Goal: Book appointment/travel/reservation

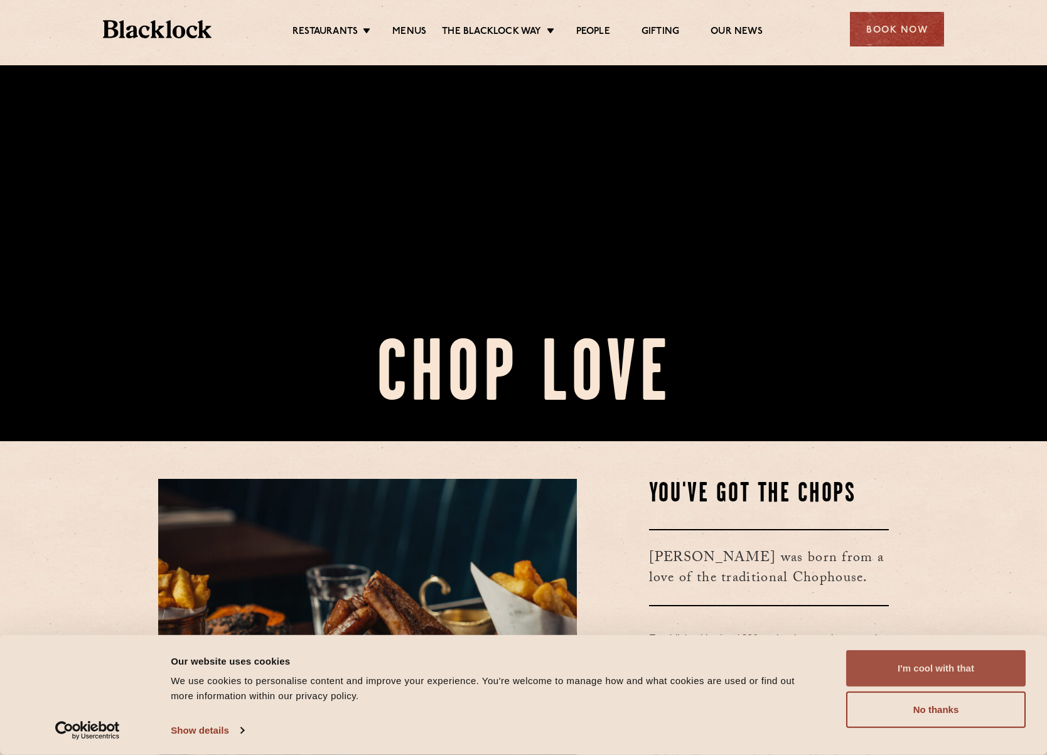
click at [993, 658] on button "I'm cool with that" at bounding box center [935, 668] width 179 height 36
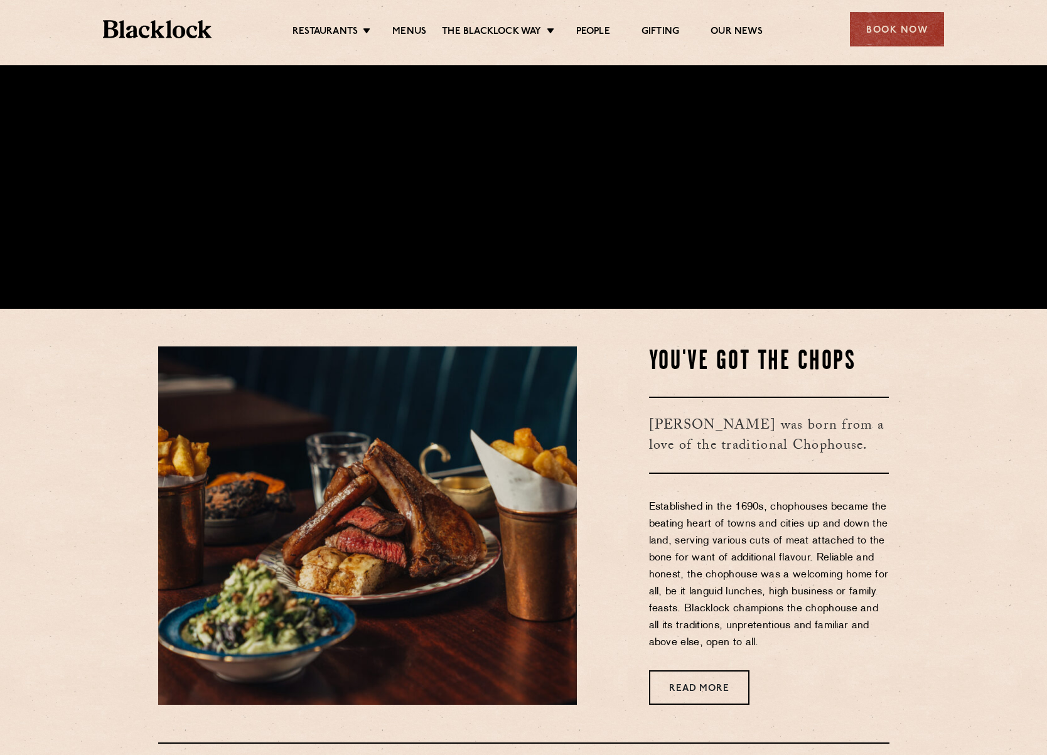
scroll to position [753, 0]
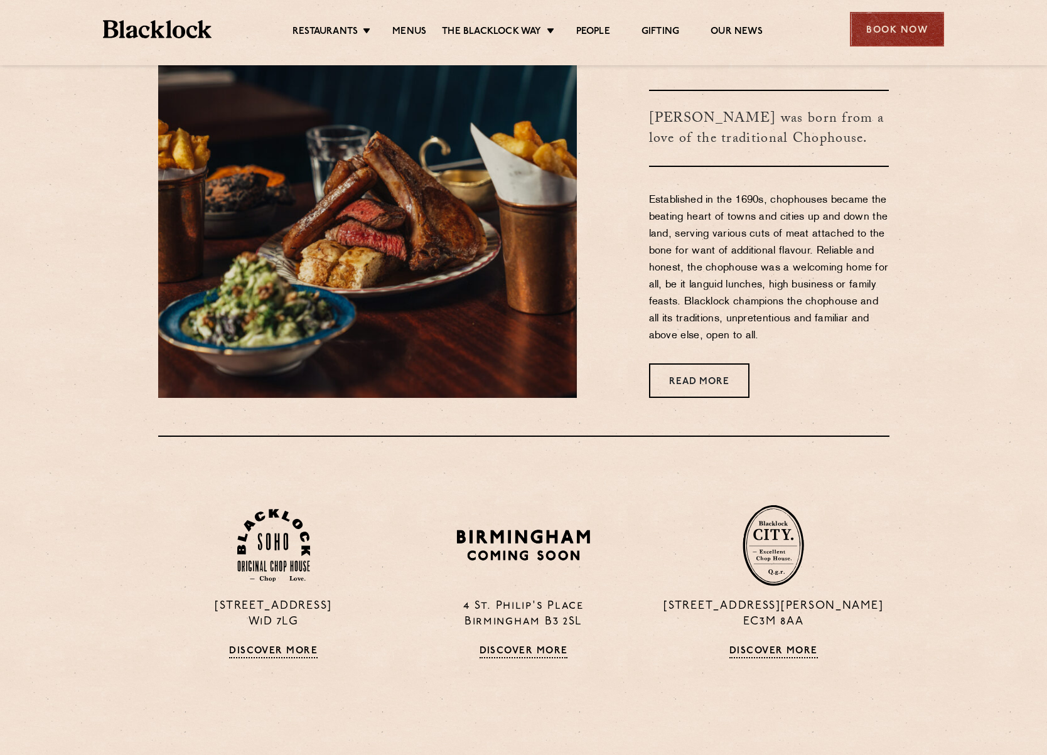
click at [909, 26] on div "Book Now" at bounding box center [897, 29] width 94 height 35
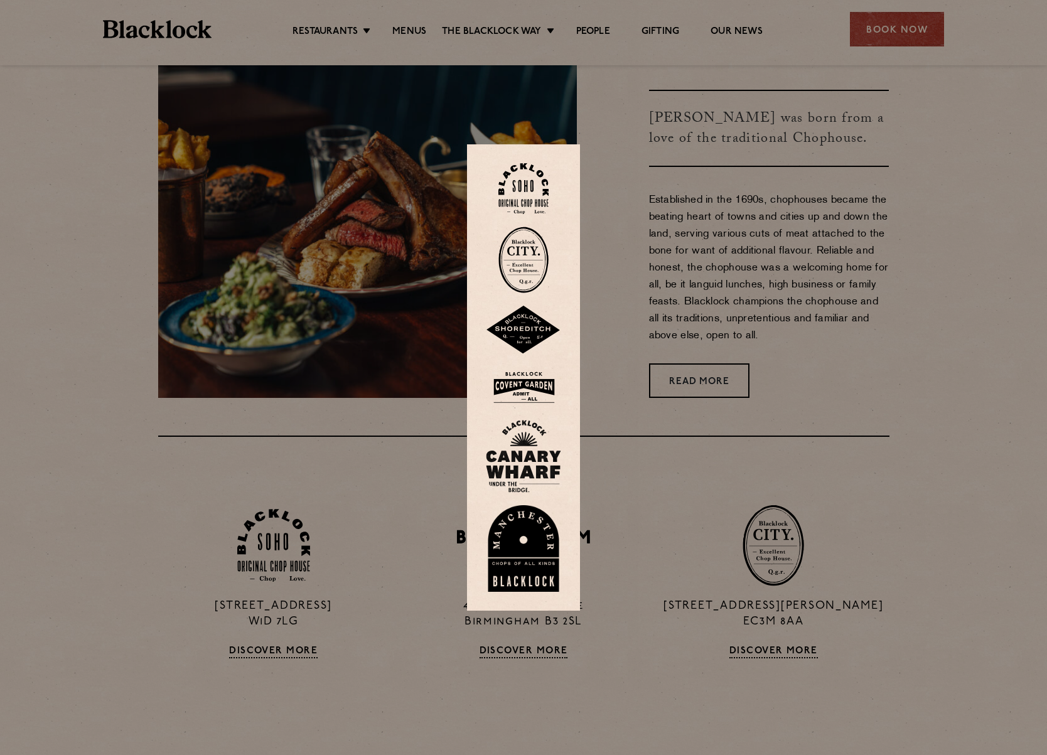
click at [533, 193] on img at bounding box center [523, 188] width 50 height 51
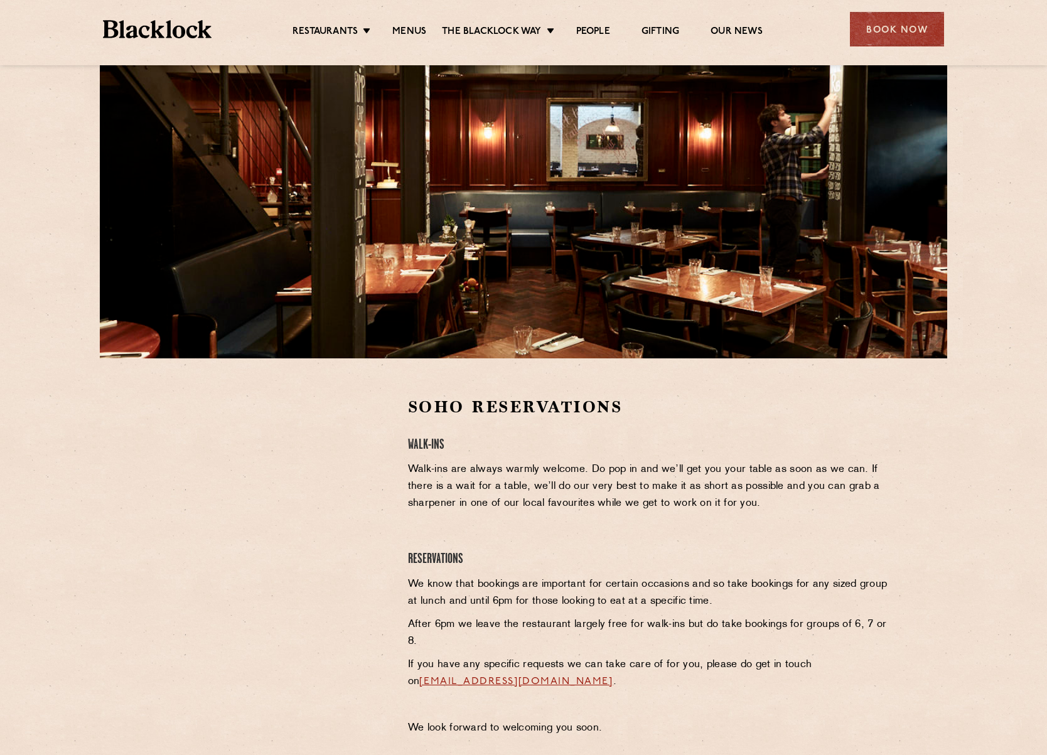
scroll to position [314, 0]
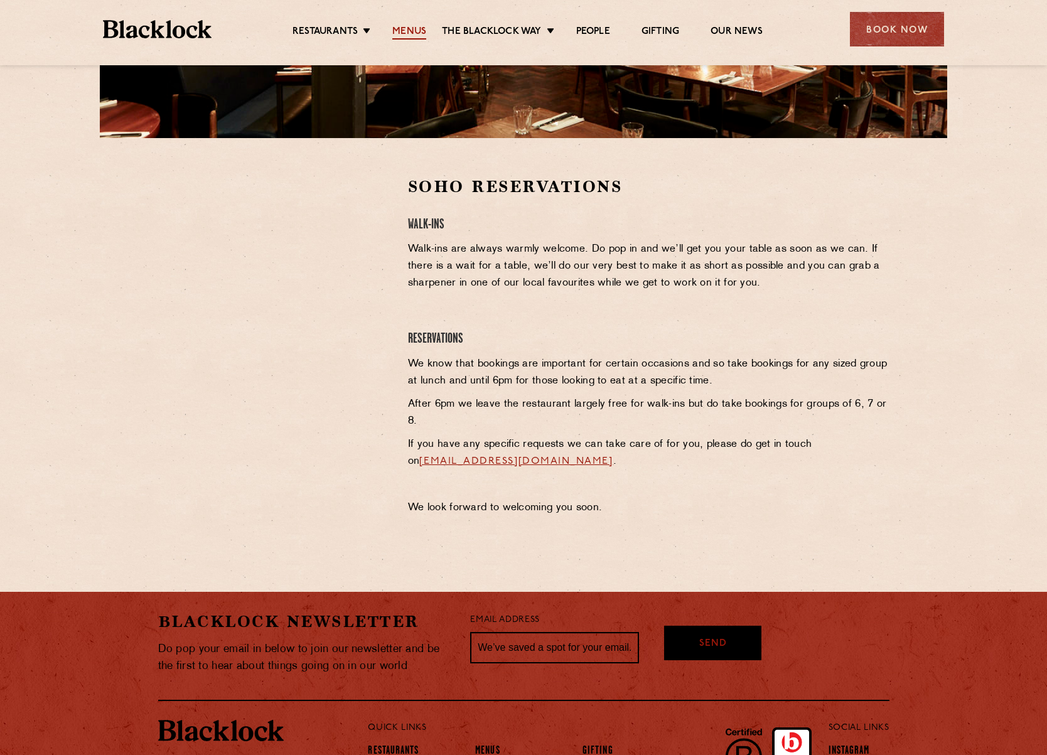
click at [405, 29] on link "Menus" at bounding box center [409, 33] width 34 height 14
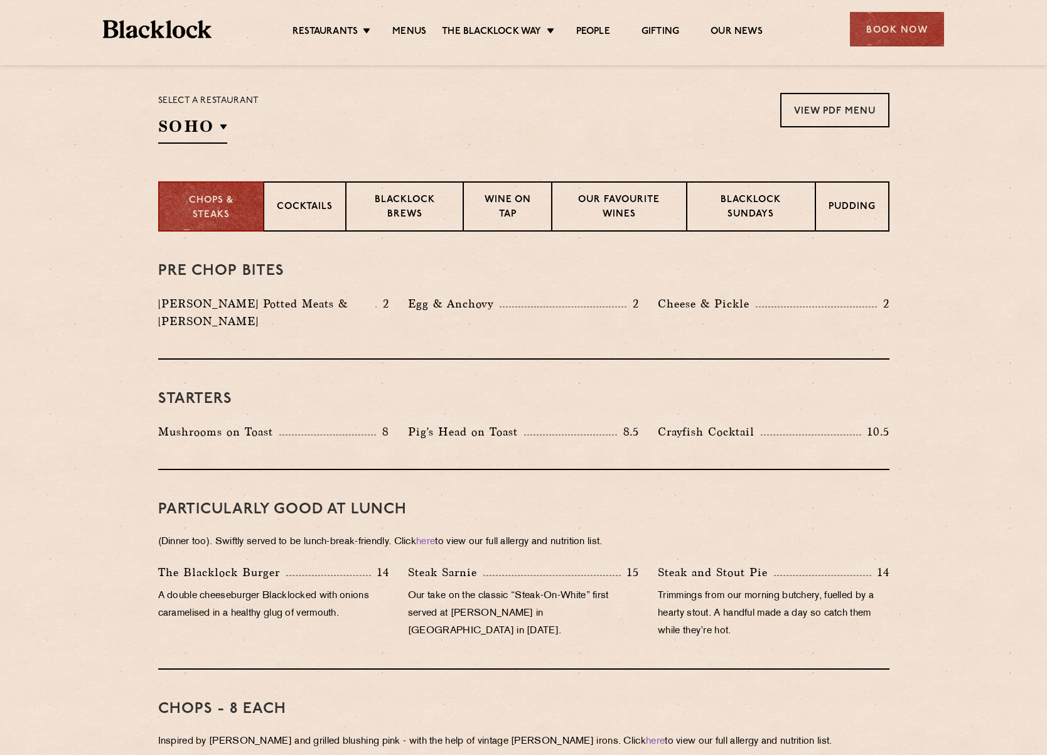
scroll to position [319, 0]
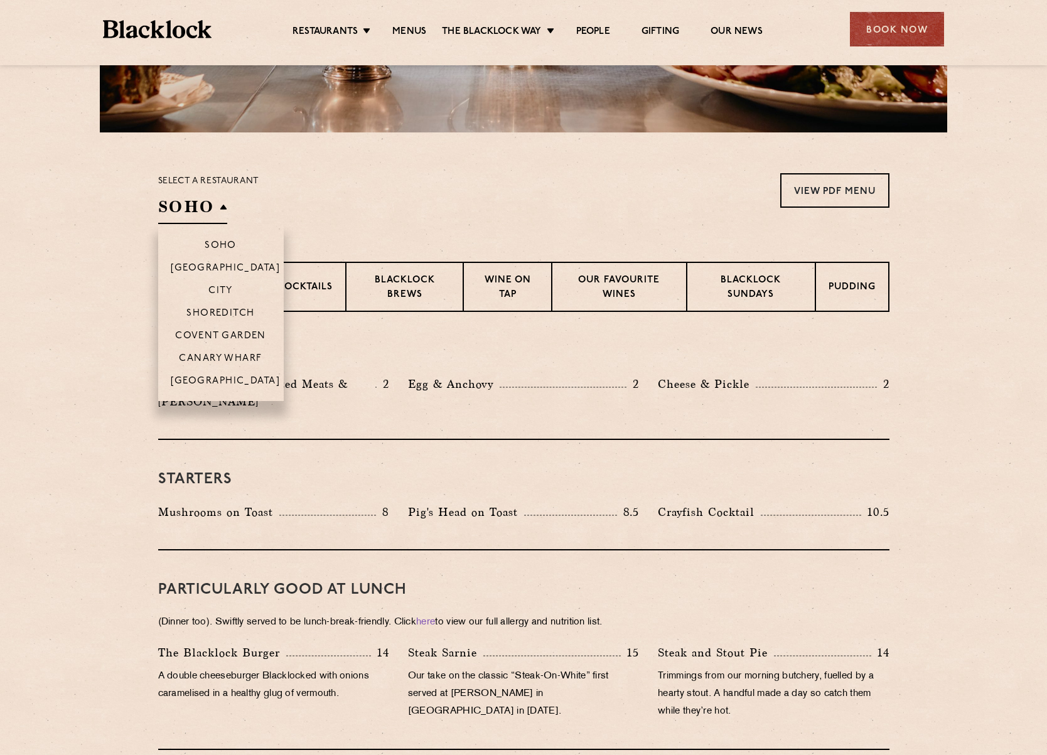
click at [207, 217] on h2 "SOHO" at bounding box center [192, 210] width 69 height 28
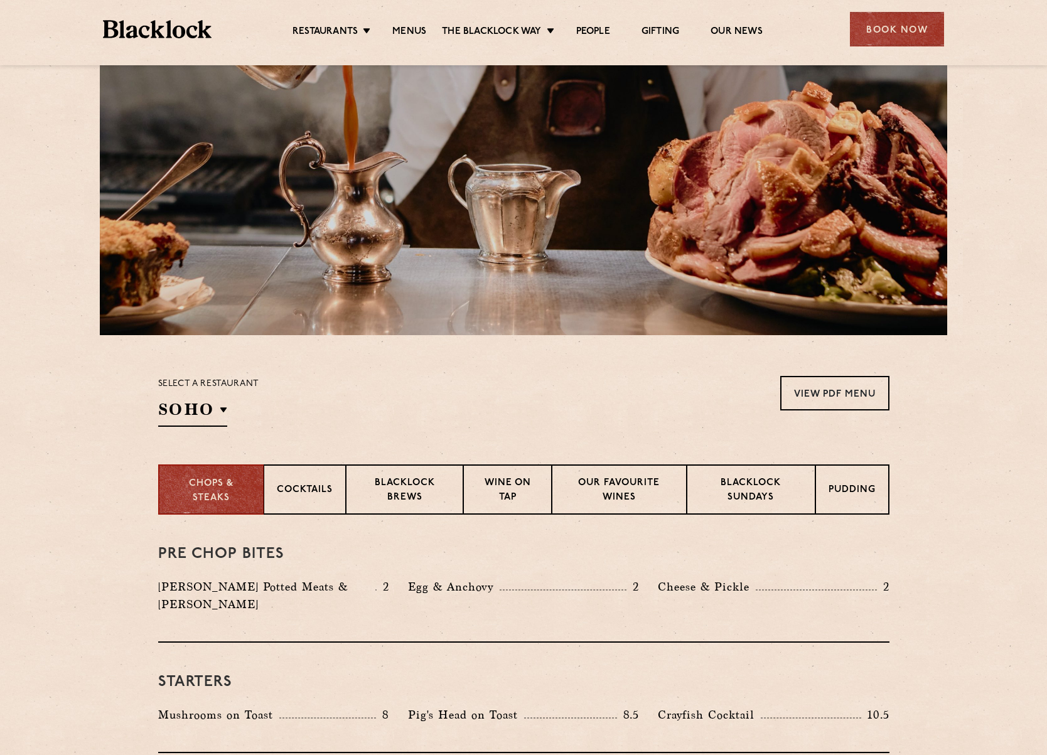
scroll to position [377, 0]
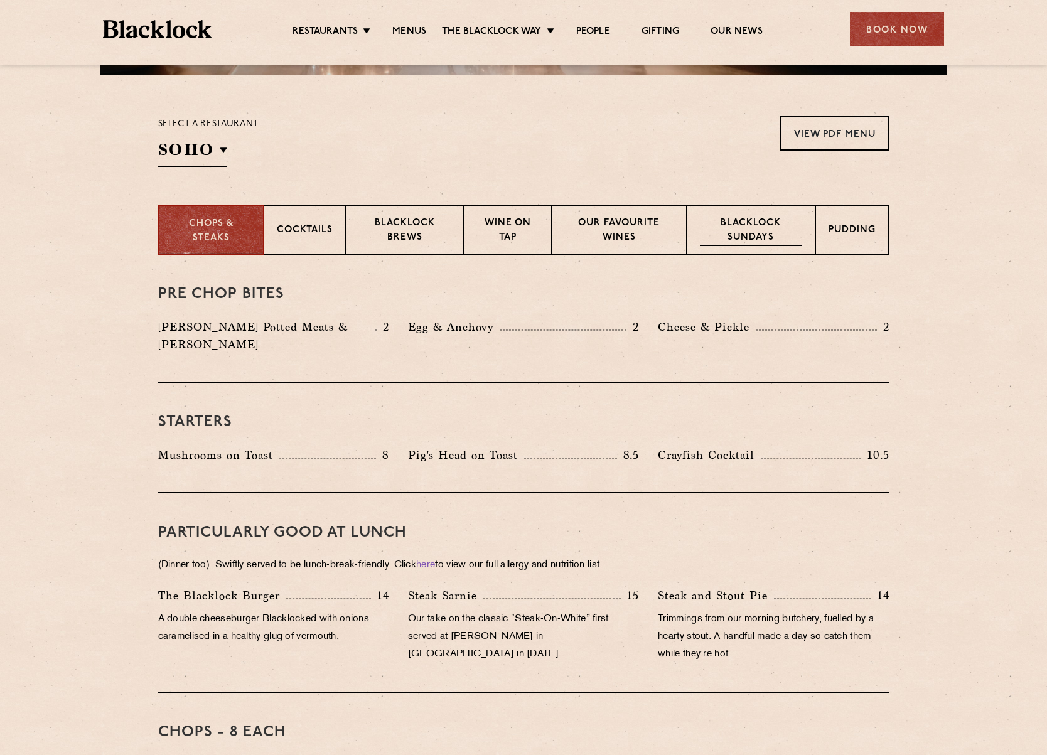
click at [764, 229] on p "Blacklock Sundays" at bounding box center [751, 231] width 102 height 29
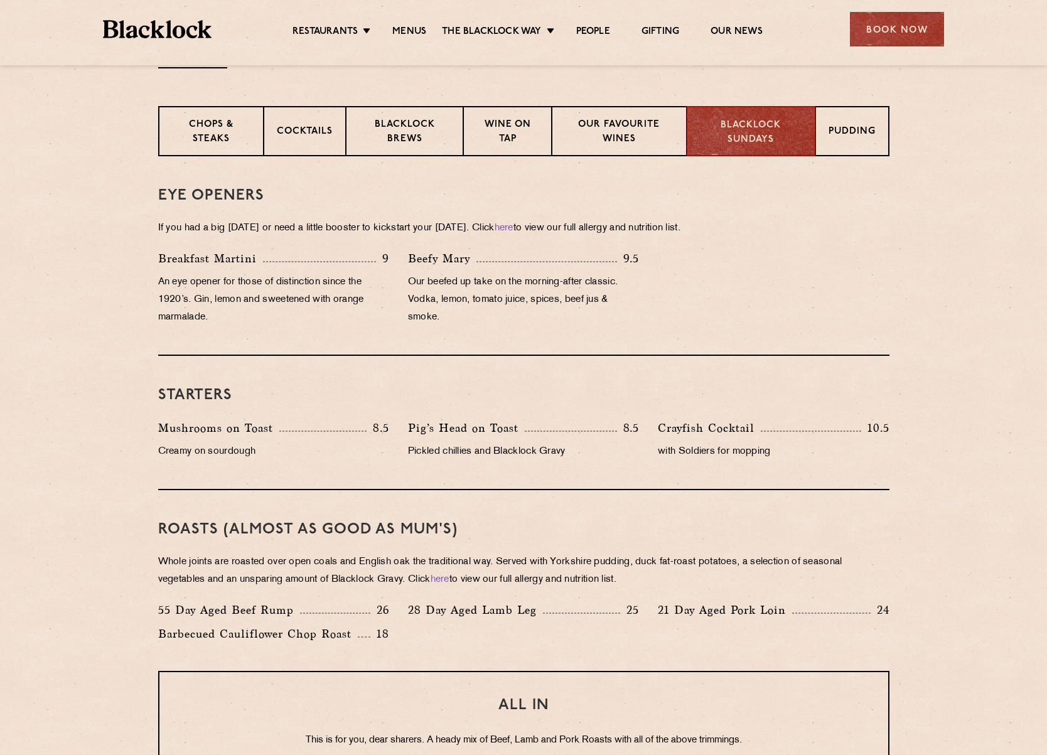
scroll to position [690, 0]
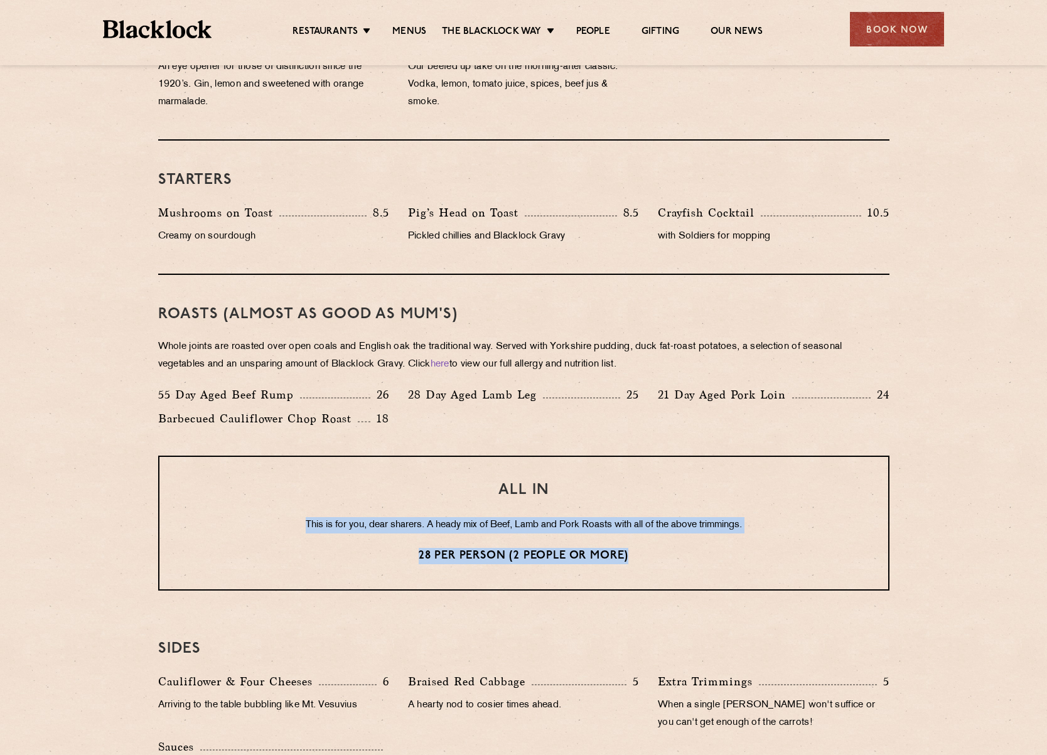
drag, startPoint x: 671, startPoint y: 560, endPoint x: 297, endPoint y: 528, distance: 375.4
click at [297, 528] on div "ALL IN This is for you, dear sharers. A heady mix of Beef, Lamb and Pork Roasts…" at bounding box center [523, 523] width 731 height 135
click at [297, 528] on p "This is for you, dear sharers. A heady mix of Beef, Lamb and Pork Roasts with a…" at bounding box center [524, 525] width 678 height 16
drag, startPoint x: 297, startPoint y: 527, endPoint x: 779, endPoint y: 540, distance: 482.8
click at [779, 540] on div "ALL IN This is for you, dear sharers. A heady mix of Beef, Lamb and Pork Roasts…" at bounding box center [523, 523] width 731 height 135
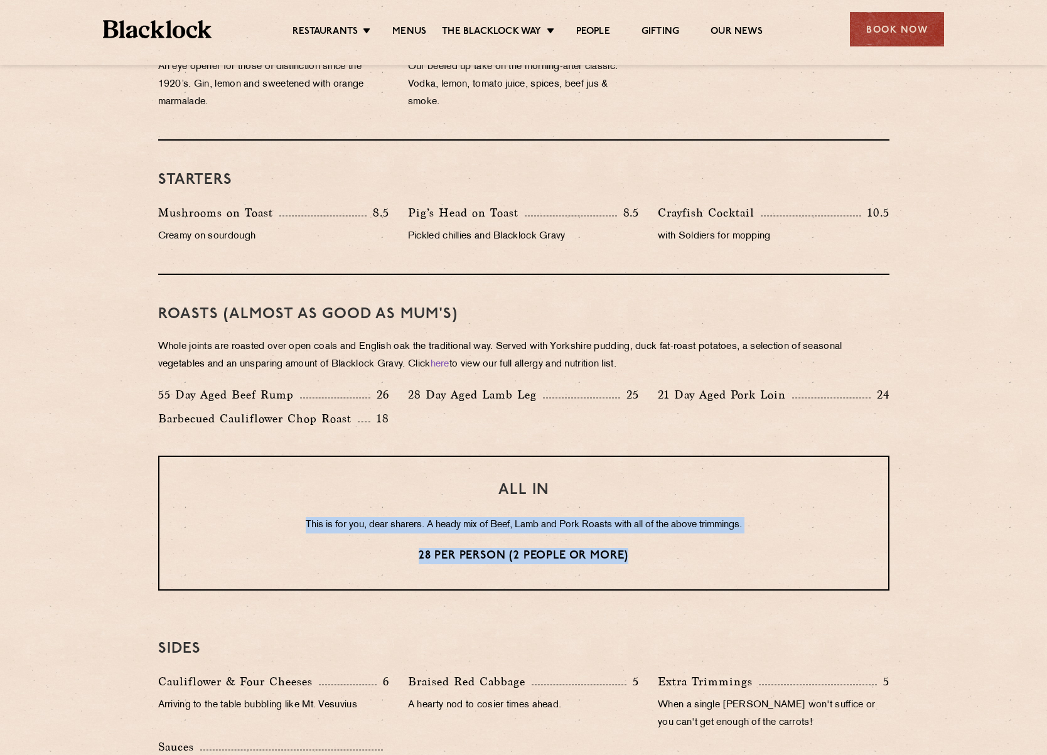
click at [779, 540] on div "ALL IN This is for you, dear sharers. A heady mix of Beef, Lamb and Pork Roasts…" at bounding box center [523, 523] width 731 height 135
drag, startPoint x: 794, startPoint y: 522, endPoint x: 237, endPoint y: 518, distance: 557.3
click at [237, 518] on p "This is for you, dear sharers. A heady mix of Beef, Lamb and Pork Roasts with a…" at bounding box center [524, 525] width 678 height 16
drag, startPoint x: 706, startPoint y: 559, endPoint x: 278, endPoint y: 525, distance: 429.3
click at [278, 525] on div "ALL IN This is for you, dear sharers. A heady mix of Beef, Lamb and Pork Roasts…" at bounding box center [523, 523] width 731 height 135
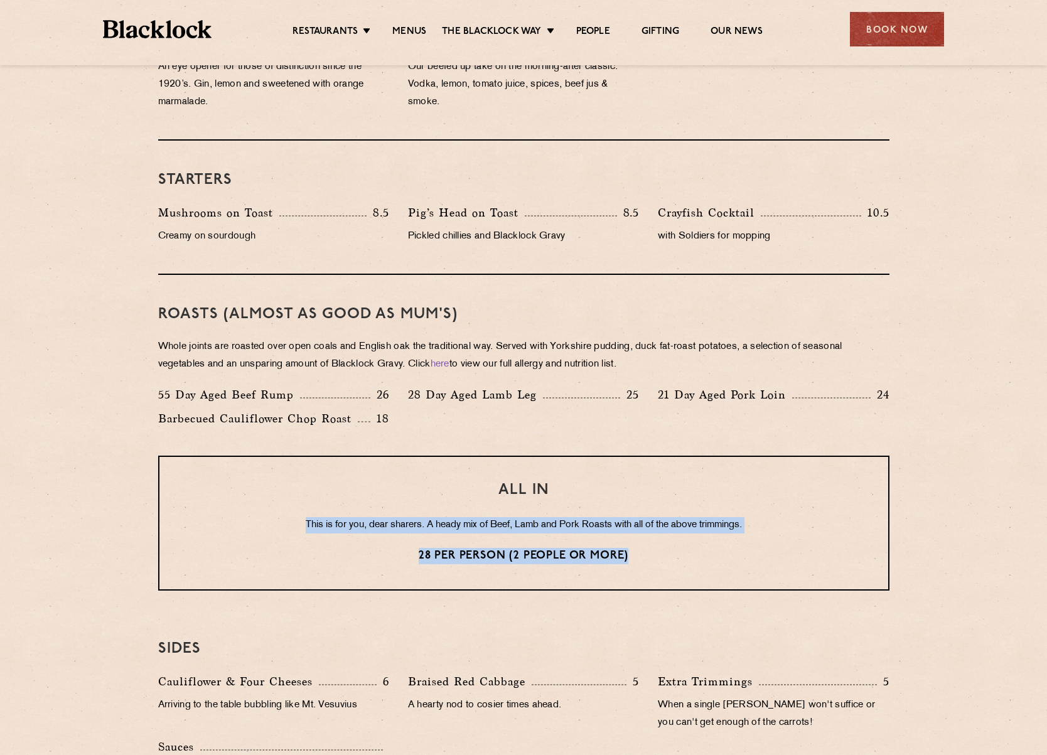
click at [302, 540] on div "ALL IN This is for you, dear sharers. A heady mix of Beef, Lamb and Pork Roasts…" at bounding box center [523, 523] width 731 height 135
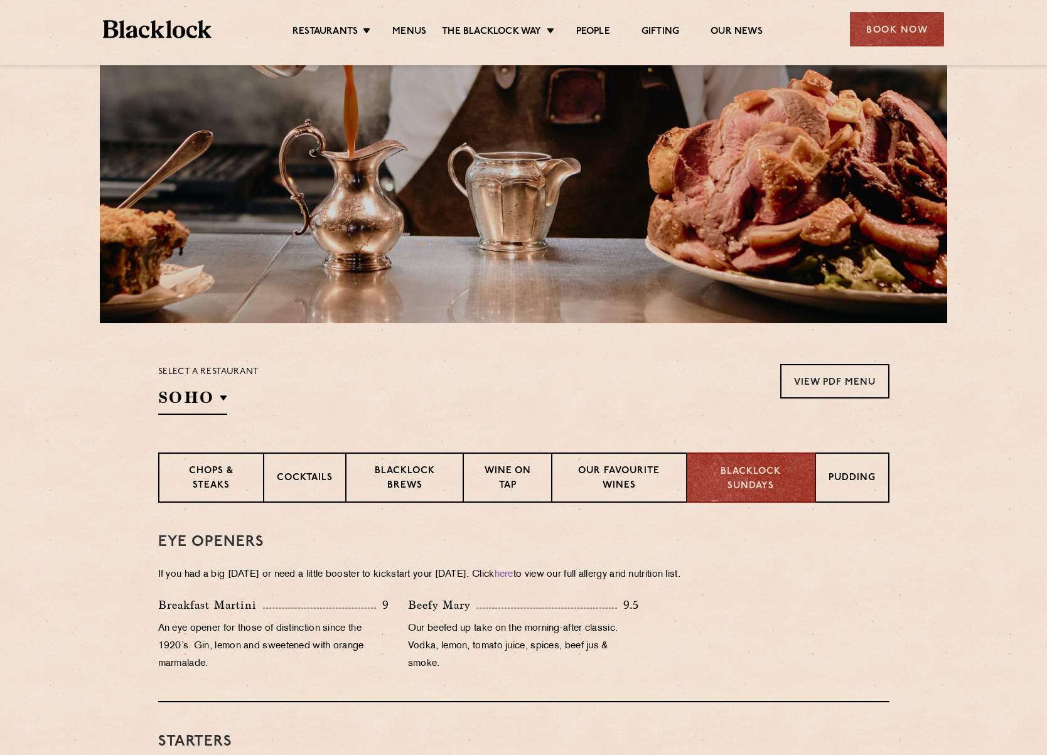
scroll to position [126, 0]
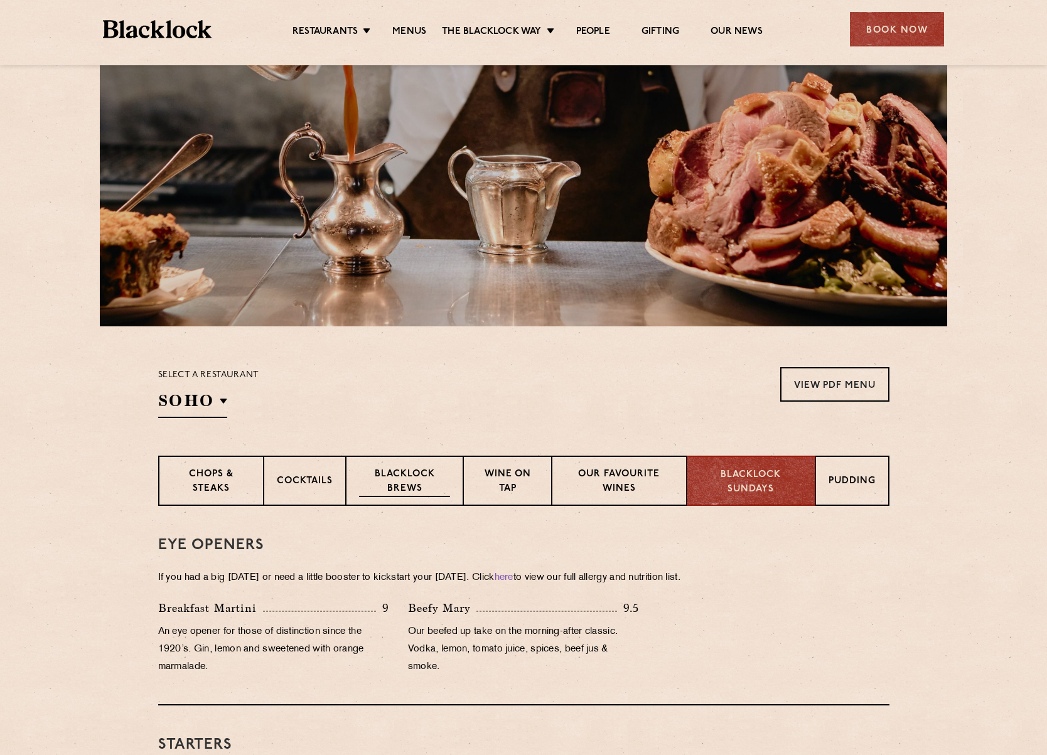
click at [430, 495] on p "Blacklock Brews" at bounding box center [405, 482] width 92 height 29
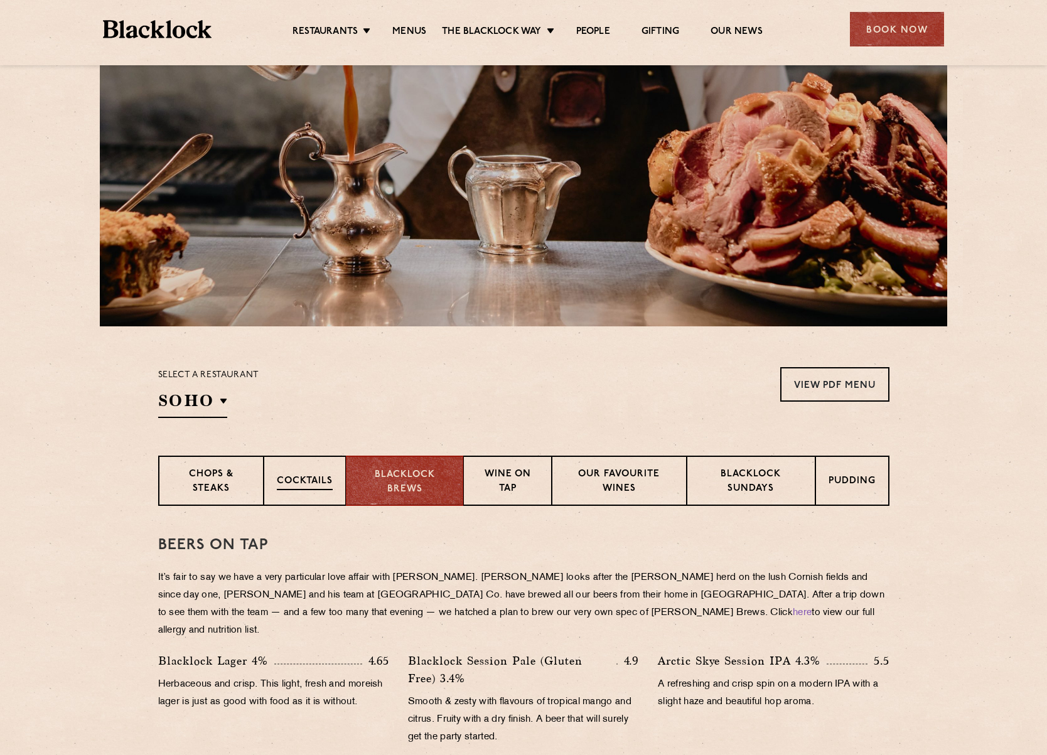
click at [289, 491] on div "Cocktails" at bounding box center [305, 481] width 82 height 50
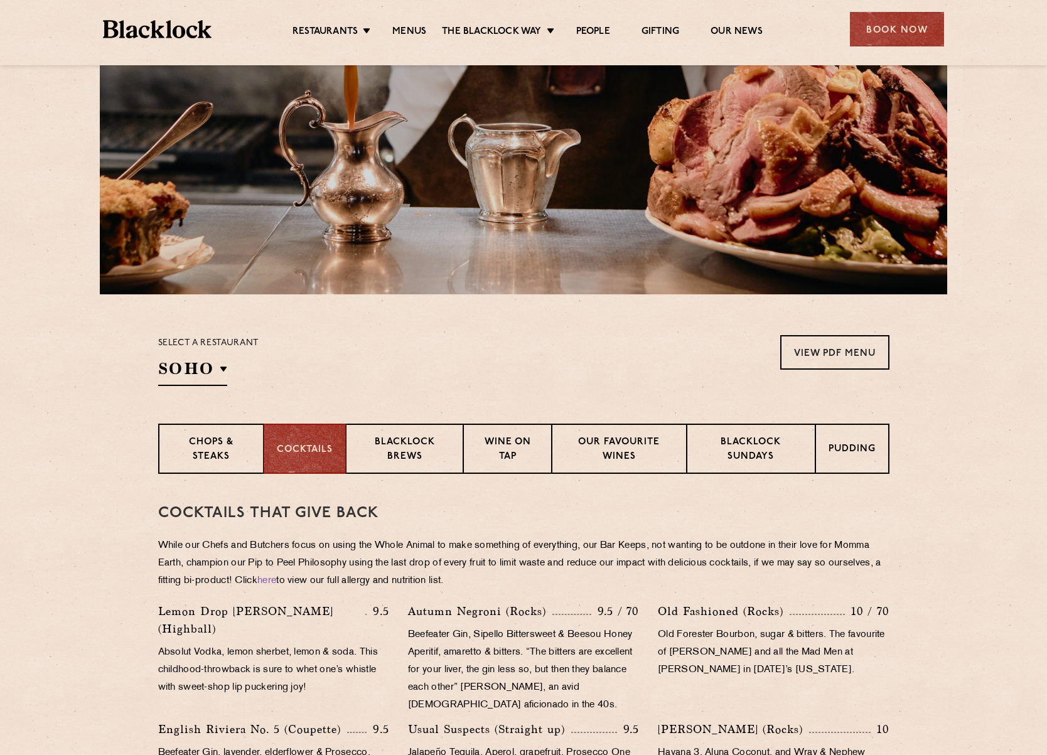
scroll to position [188, 0]
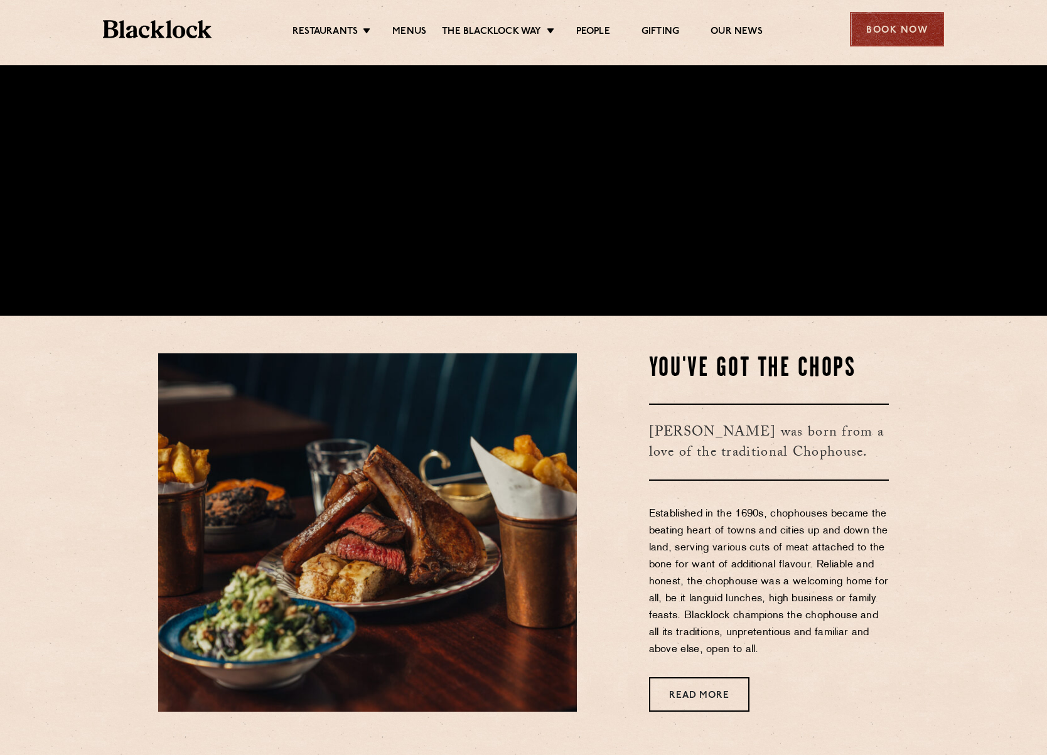
click at [899, 37] on div "Book Now" at bounding box center [897, 29] width 94 height 35
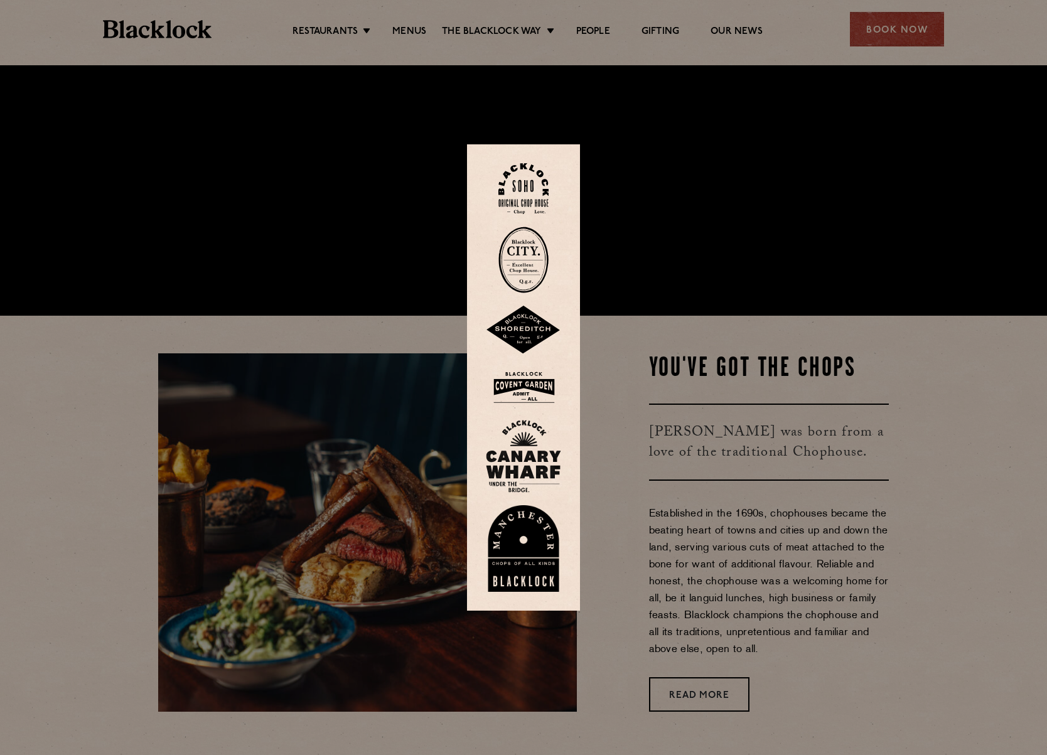
click at [523, 185] on img at bounding box center [523, 188] width 50 height 51
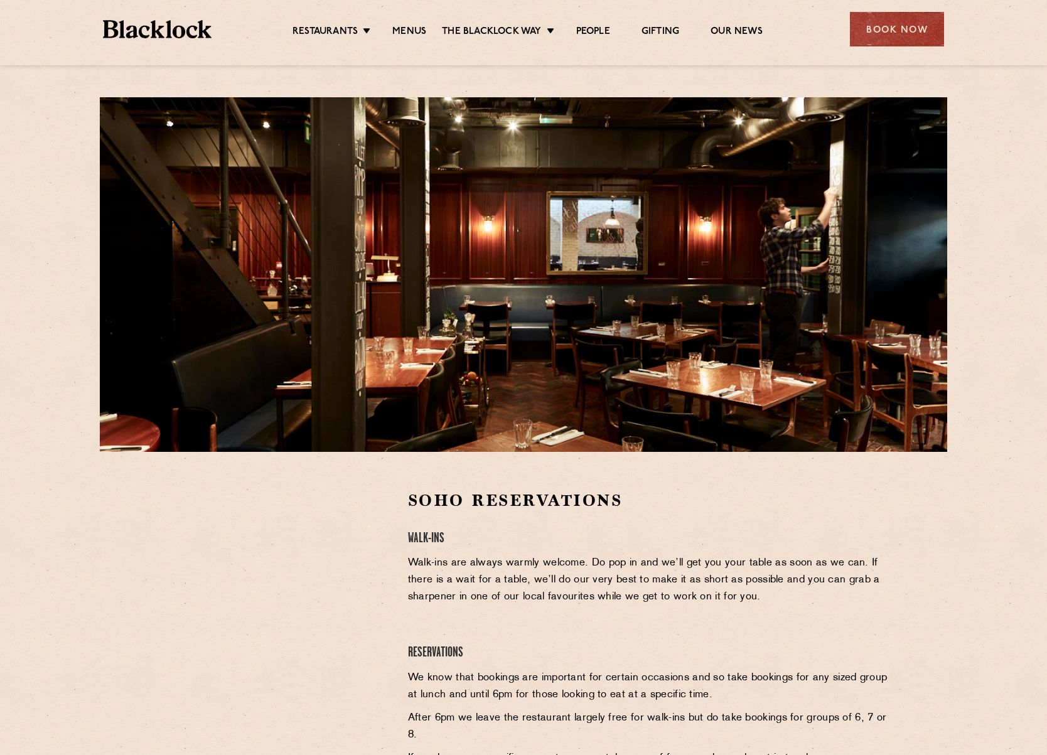
click at [180, 21] on img at bounding box center [157, 29] width 109 height 18
